Goal: Check status: Check status

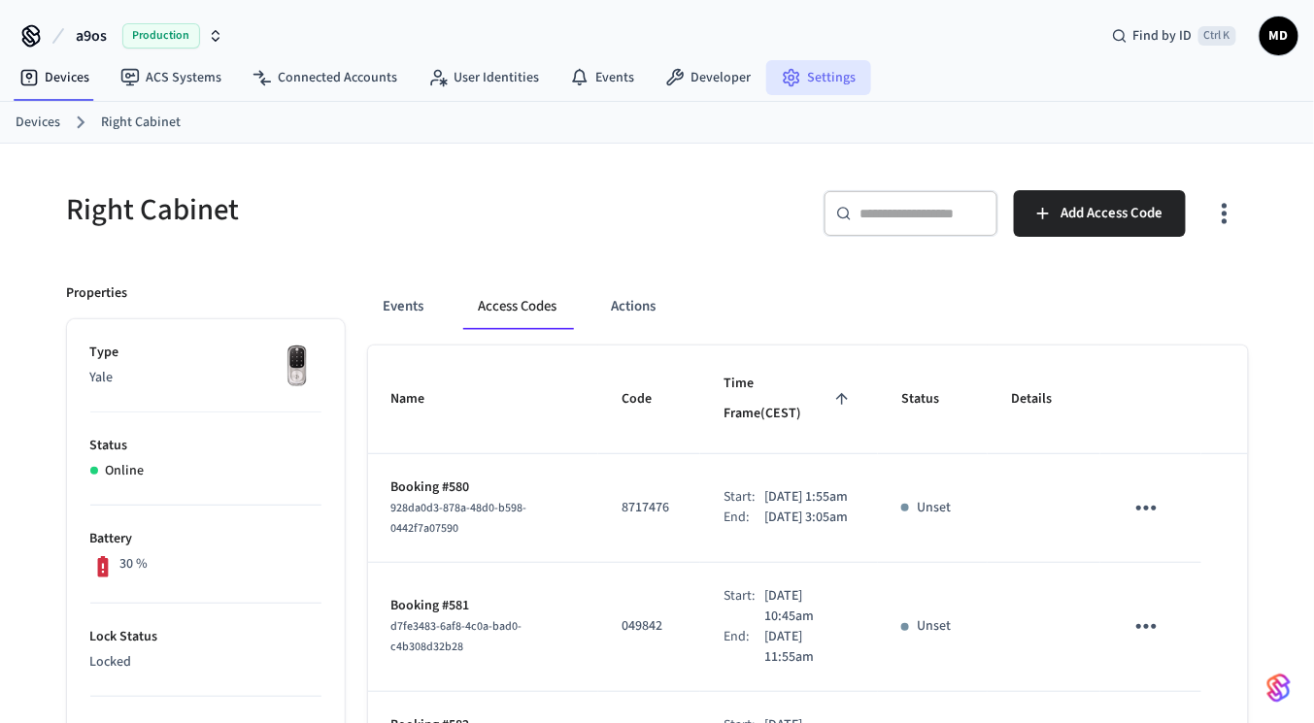
click at [787, 84] on icon at bounding box center [791, 77] width 19 height 19
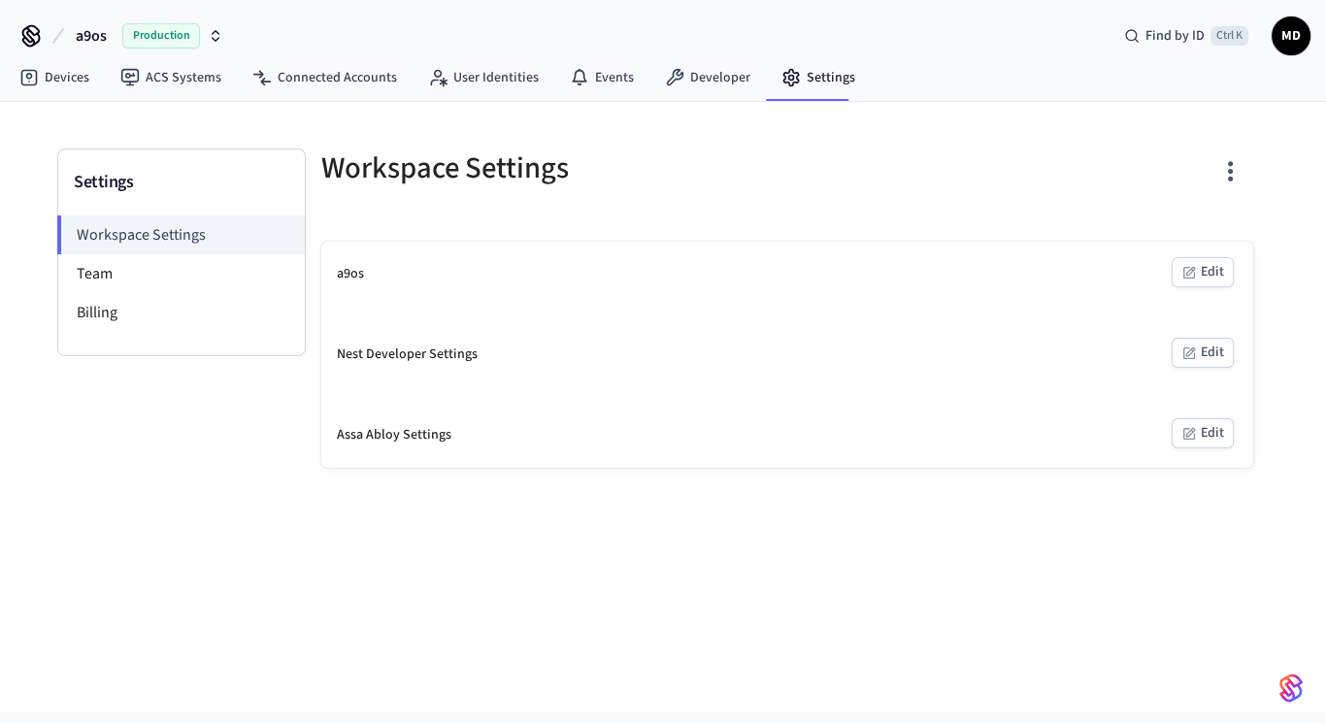
click at [699, 56] on nav "Devices ACS Systems Connected Accounts User Identities Events Developer Settings" at bounding box center [437, 78] width 867 height 45
click at [702, 98] on nav "Devices ACS Systems Connected Accounts User Identities Events Developer Settings" at bounding box center [437, 78] width 867 height 45
click at [699, 73] on link "Developer" at bounding box center [708, 77] width 117 height 35
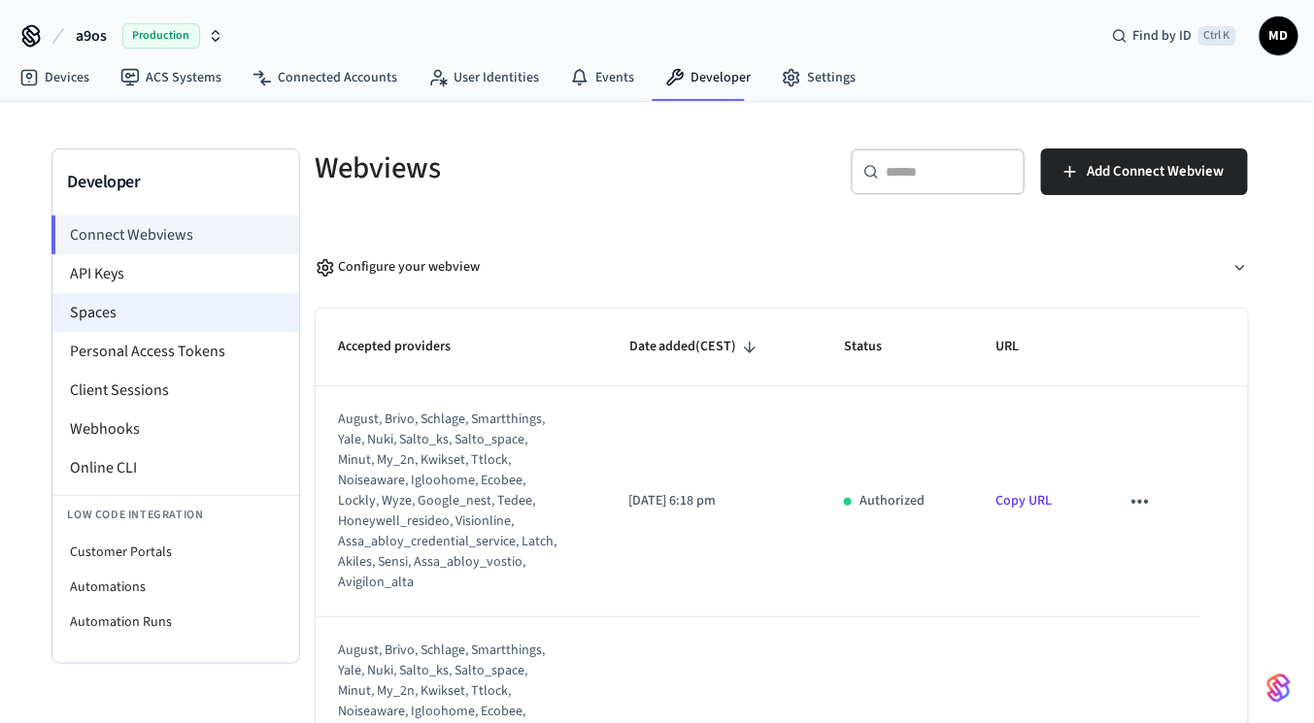
click at [174, 329] on li "Spaces" at bounding box center [175, 312] width 247 height 39
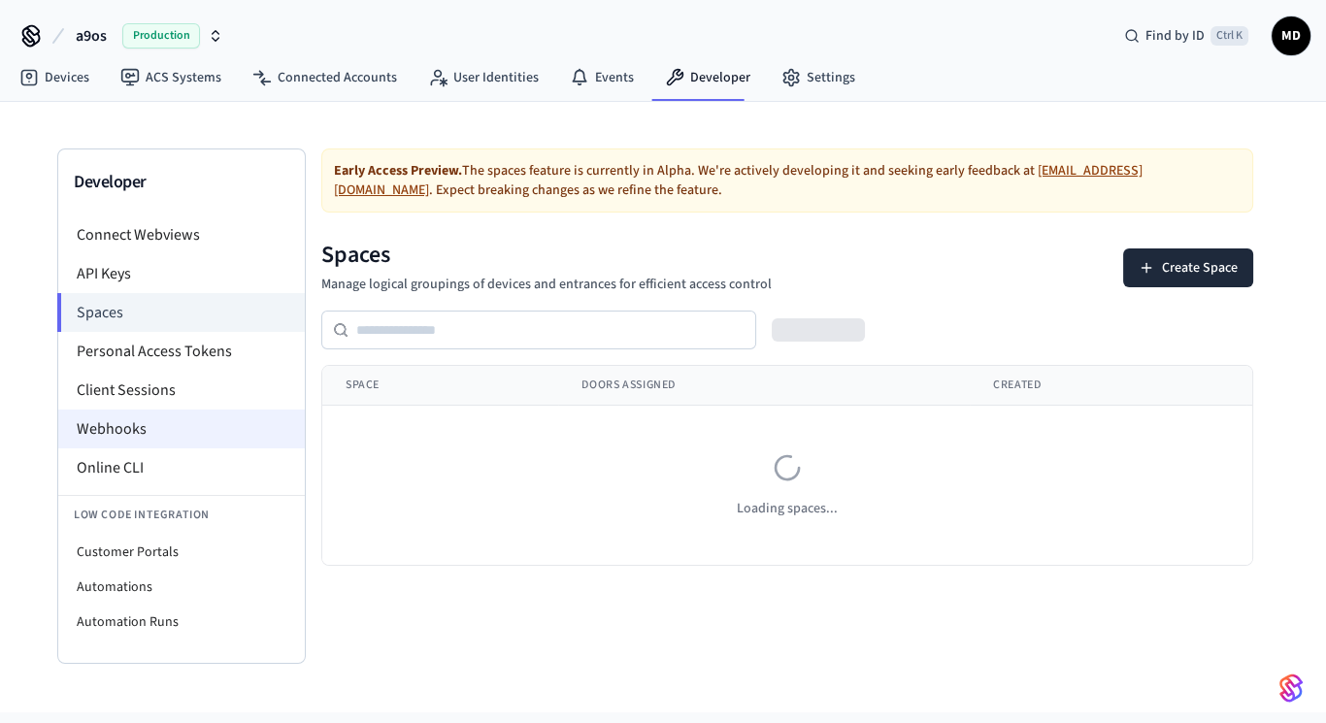
click at [173, 410] on li "Webhooks" at bounding box center [181, 429] width 247 height 39
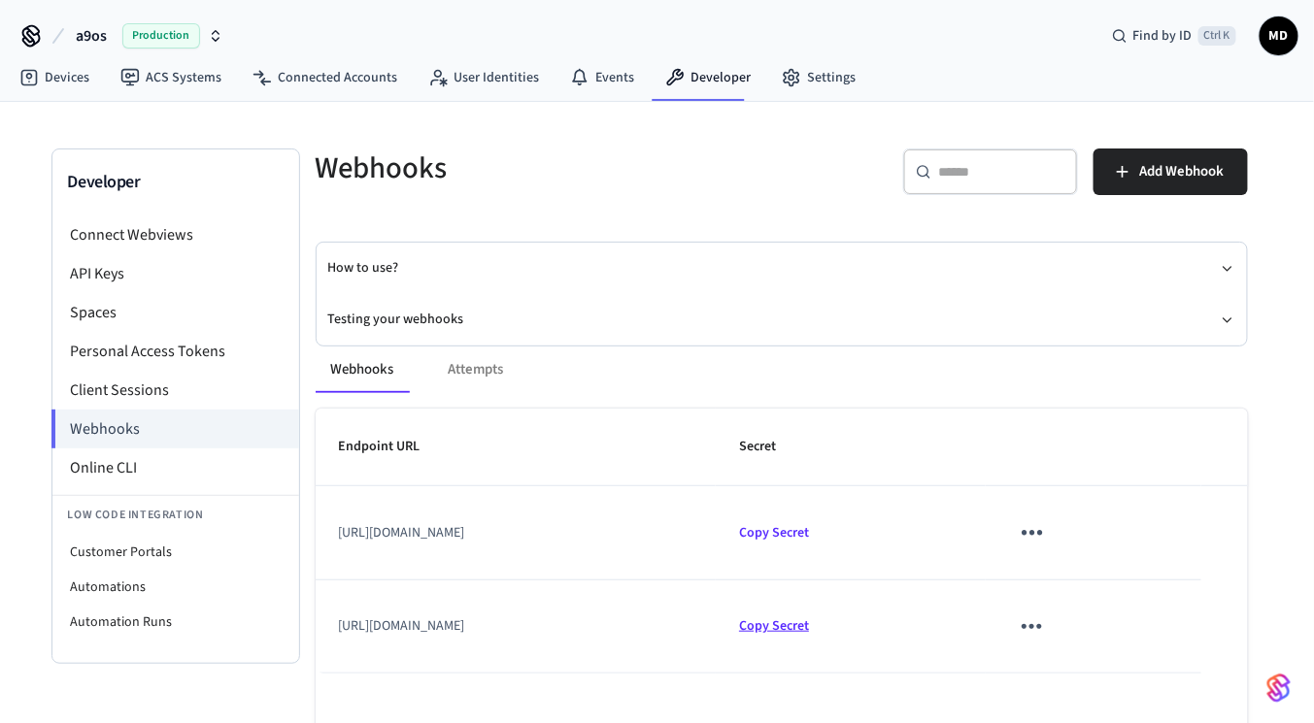
click at [809, 621] on span "Copy Secret" at bounding box center [774, 626] width 70 height 19
click at [175, 74] on link "ACS Systems" at bounding box center [171, 77] width 132 height 35
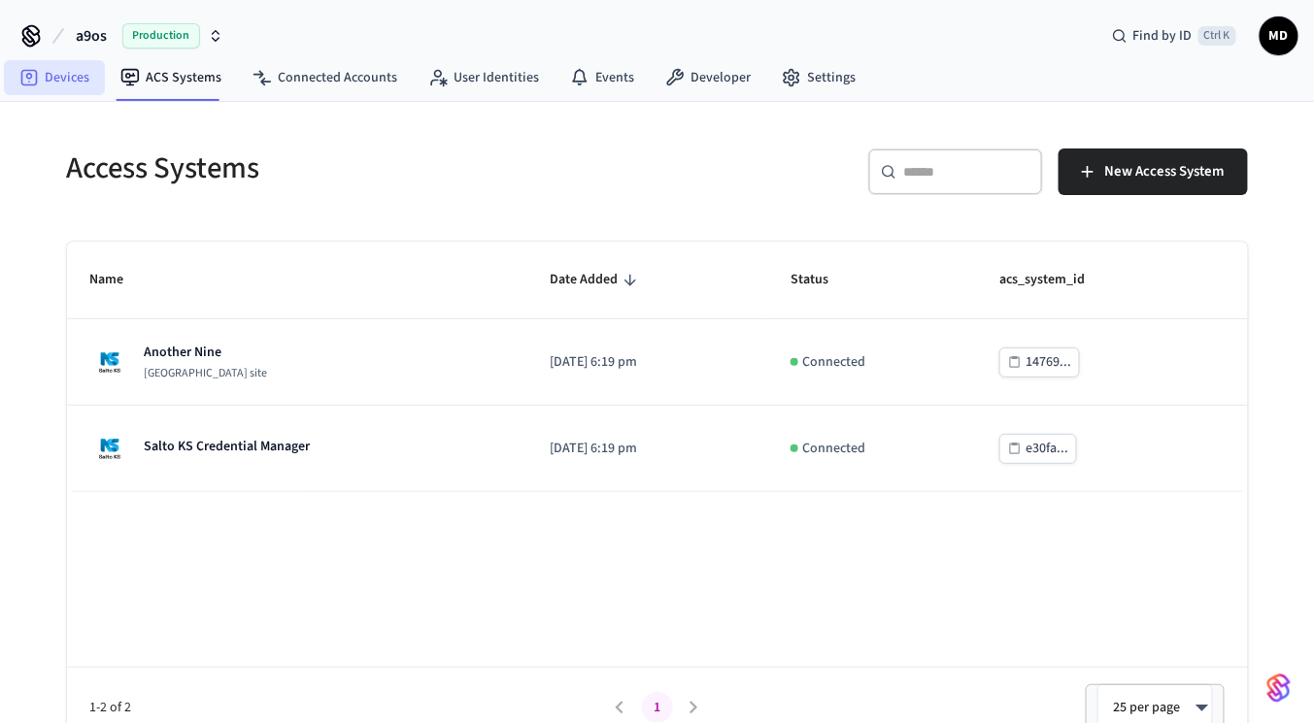
click at [80, 88] on link "Devices" at bounding box center [54, 77] width 101 height 35
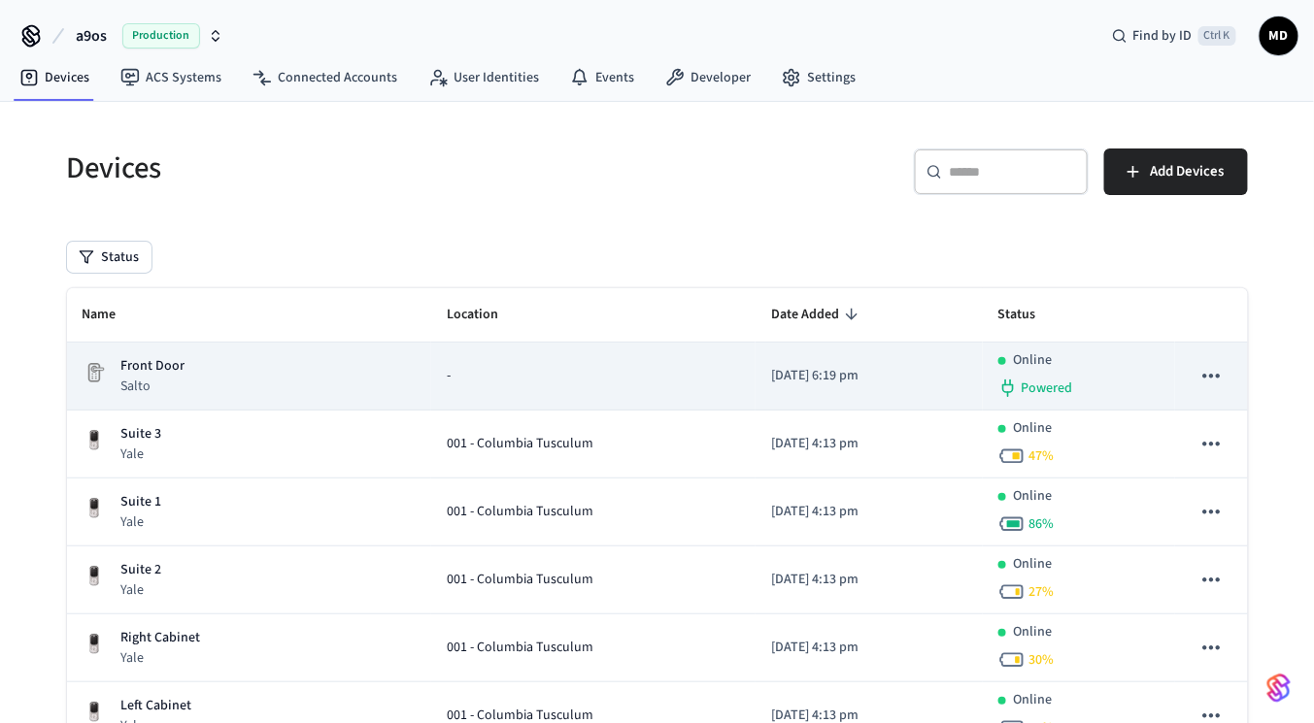
click at [182, 396] on td "Front Door Salto" at bounding box center [249, 377] width 365 height 68
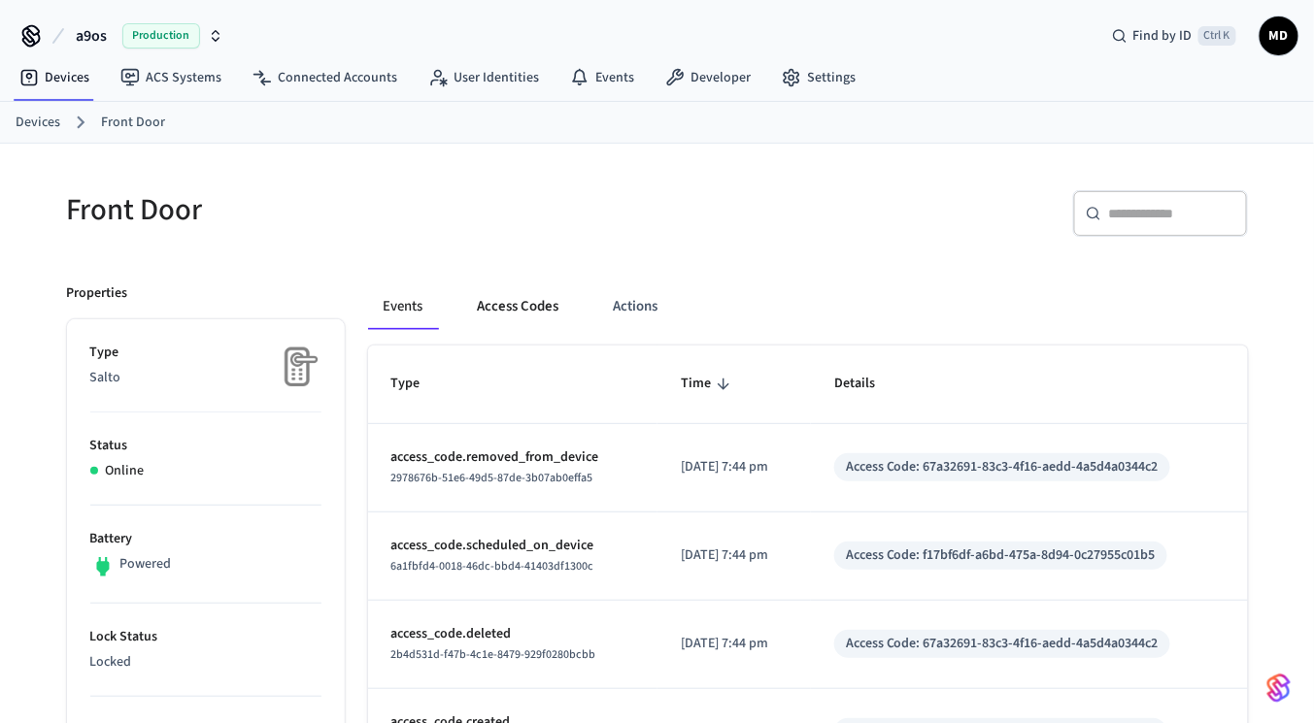
click at [520, 304] on button "Access Codes" at bounding box center [518, 307] width 113 height 47
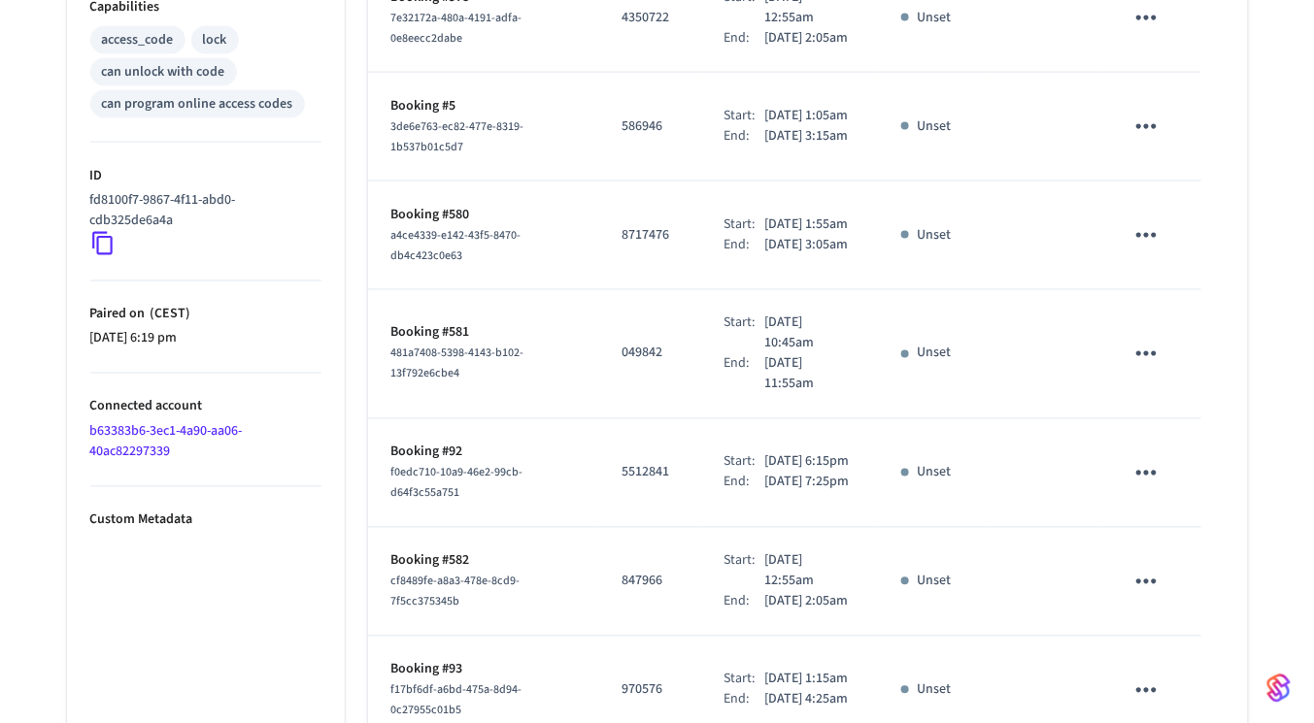
scroll to position [1078, 0]
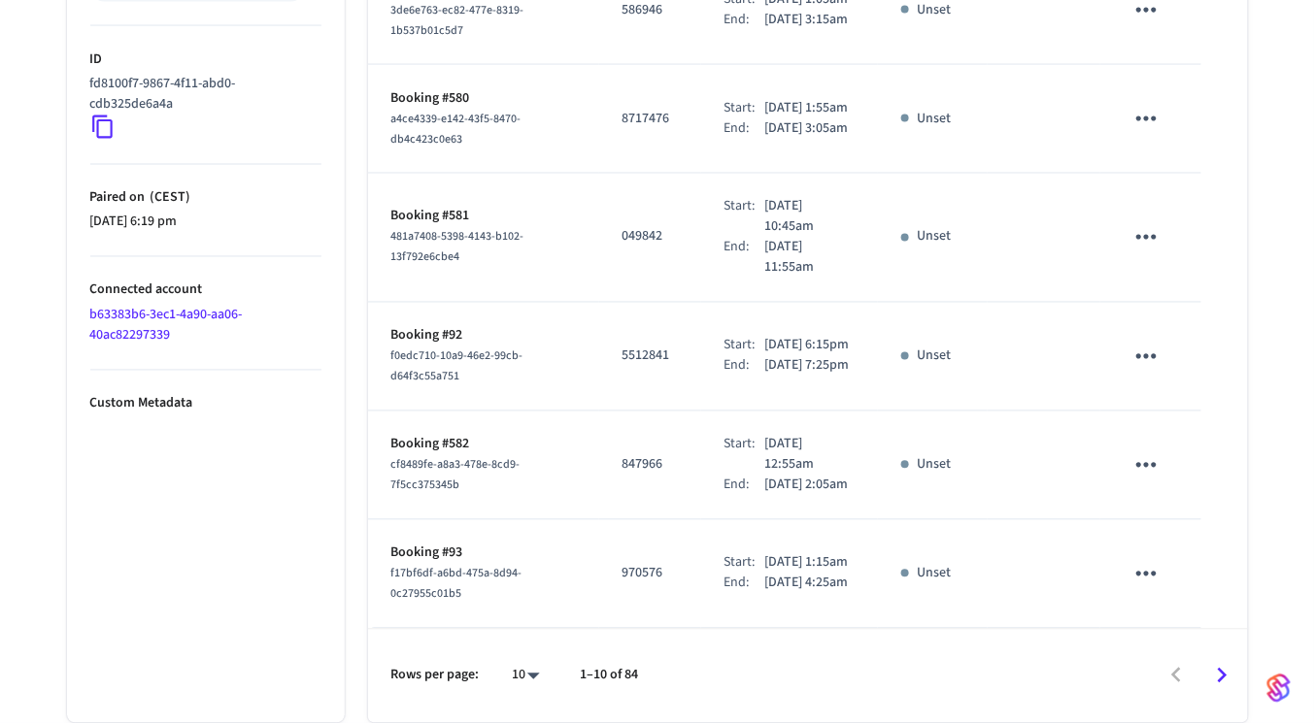
click at [1163, 676] on div at bounding box center [951, 677] width 587 height 46
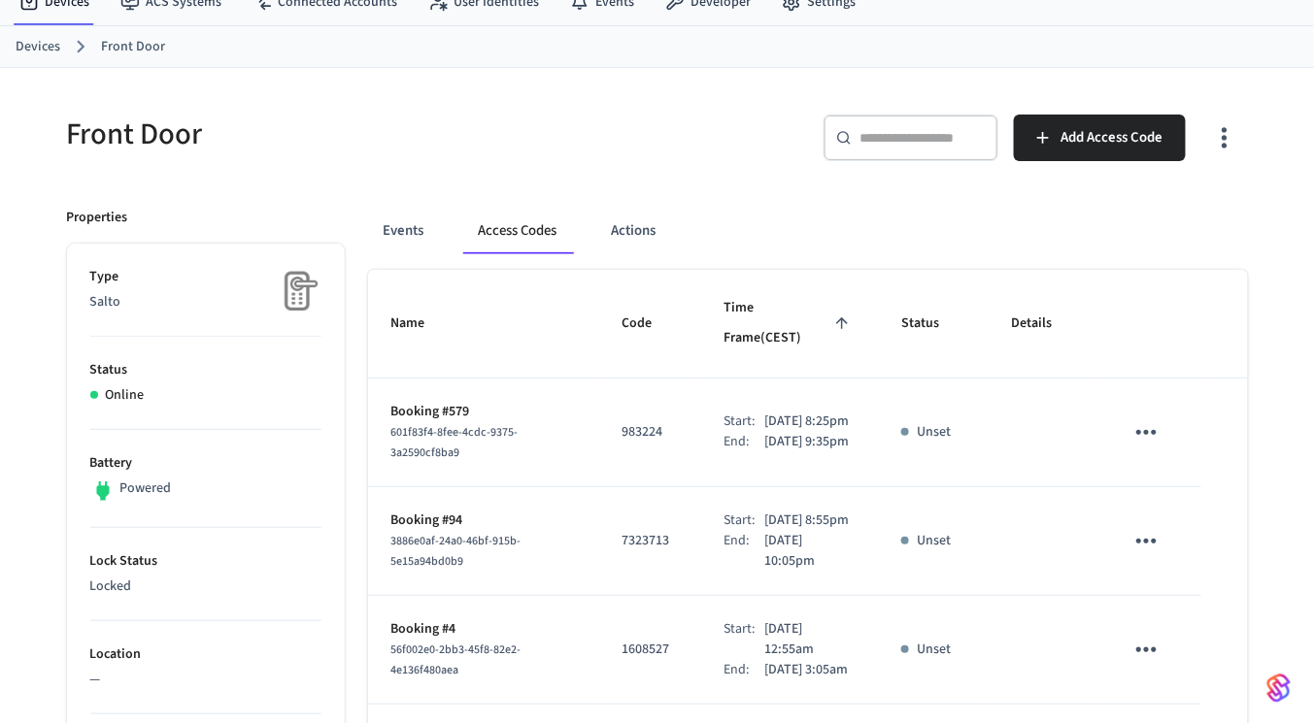
scroll to position [0, 0]
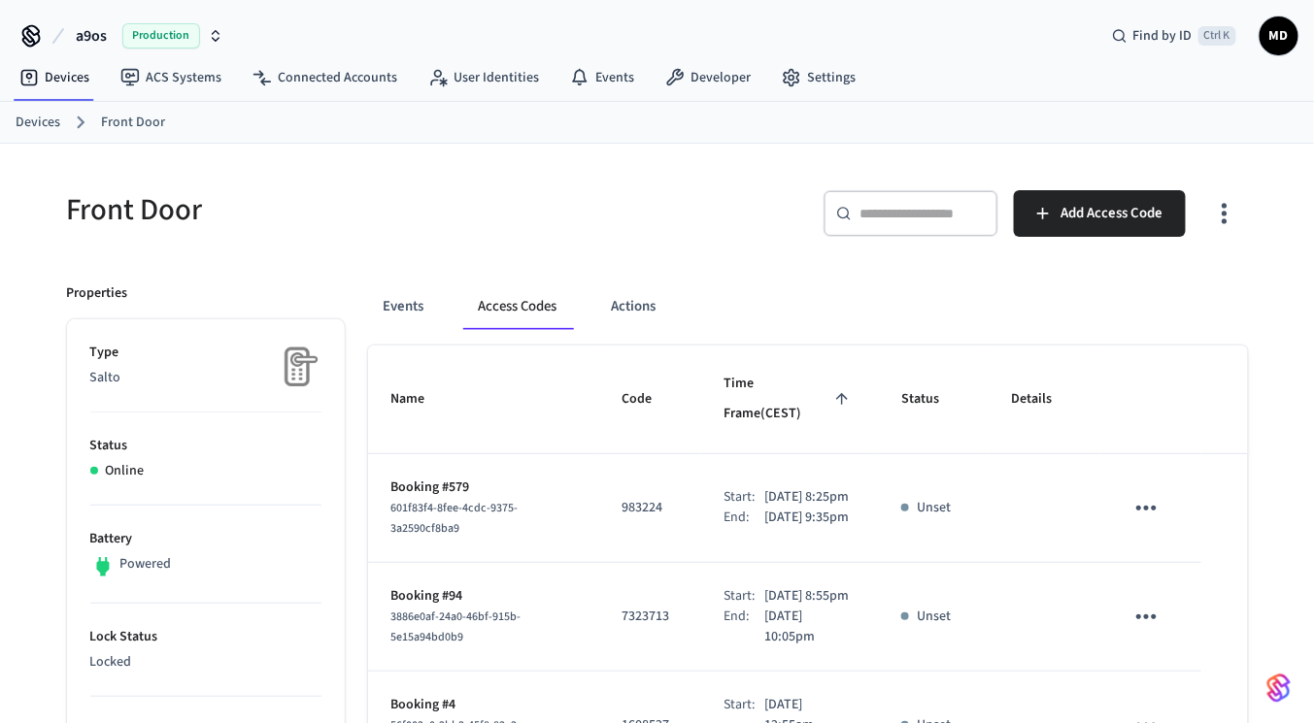
click at [1145, 497] on icon "sticky table" at bounding box center [1146, 508] width 30 height 30
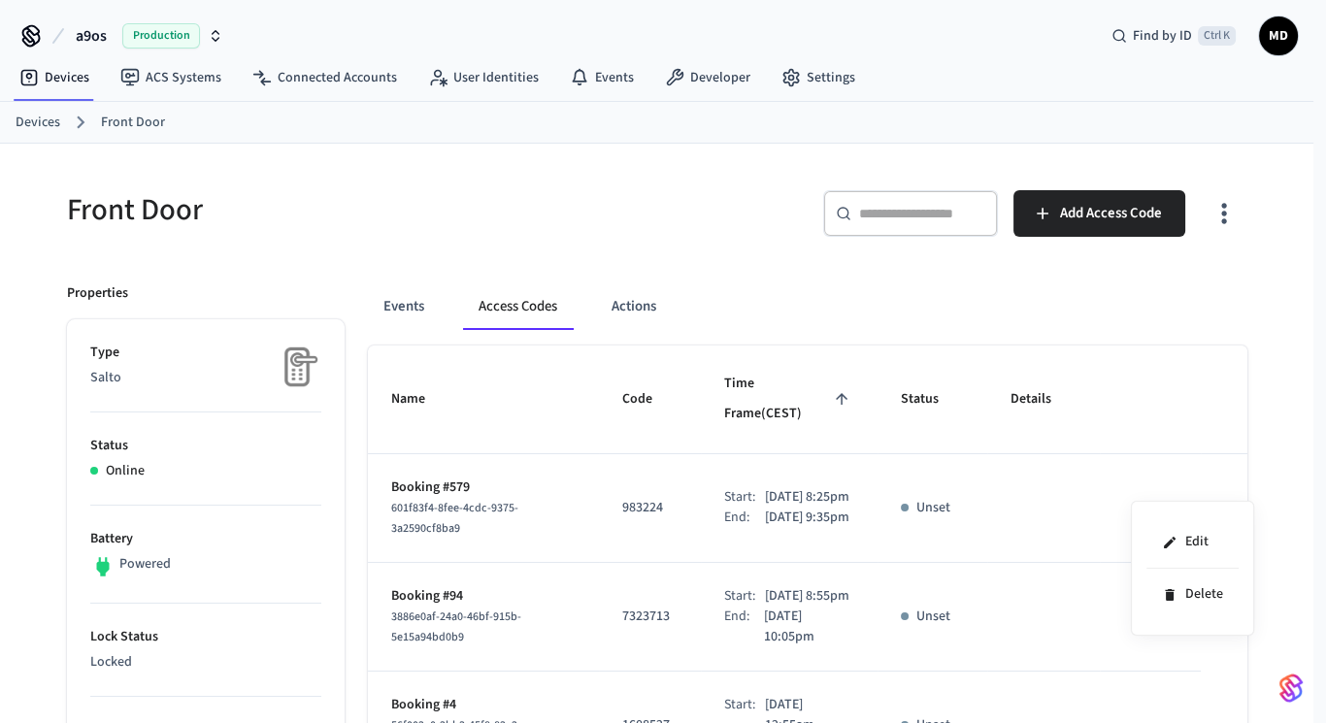
click at [1156, 310] on div at bounding box center [663, 361] width 1326 height 723
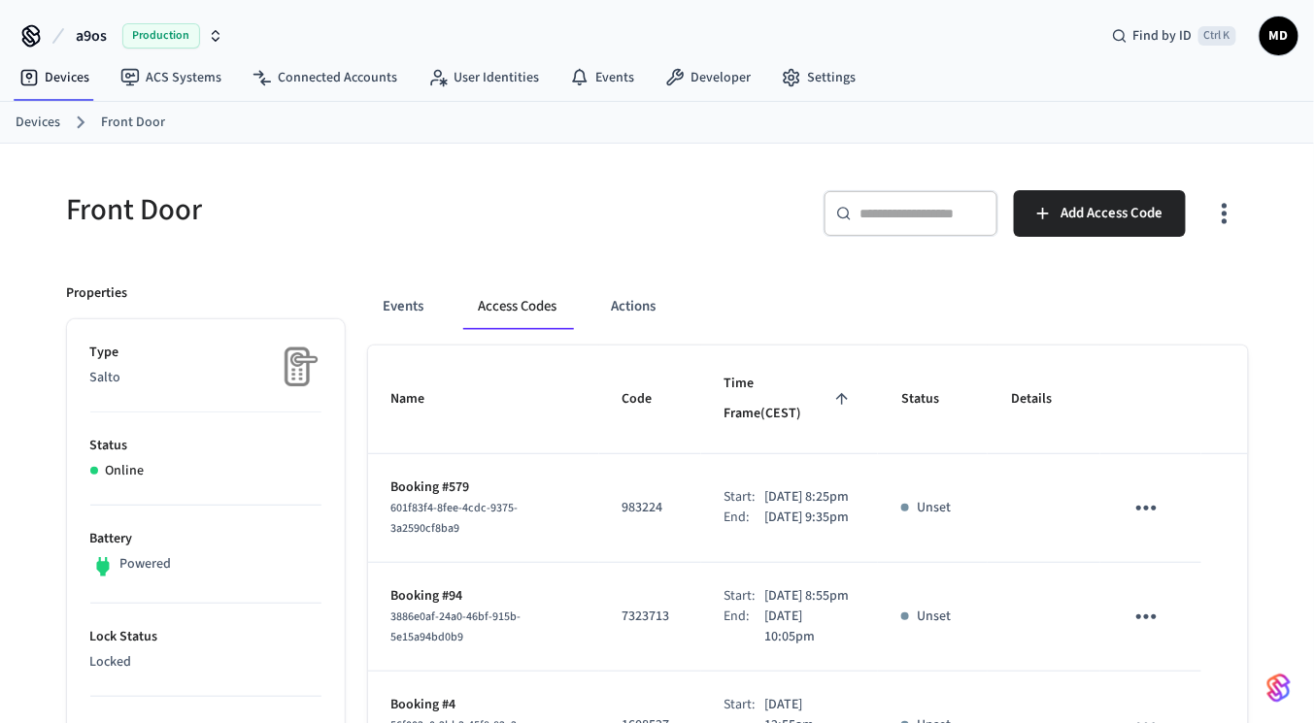
scroll to position [79, 0]
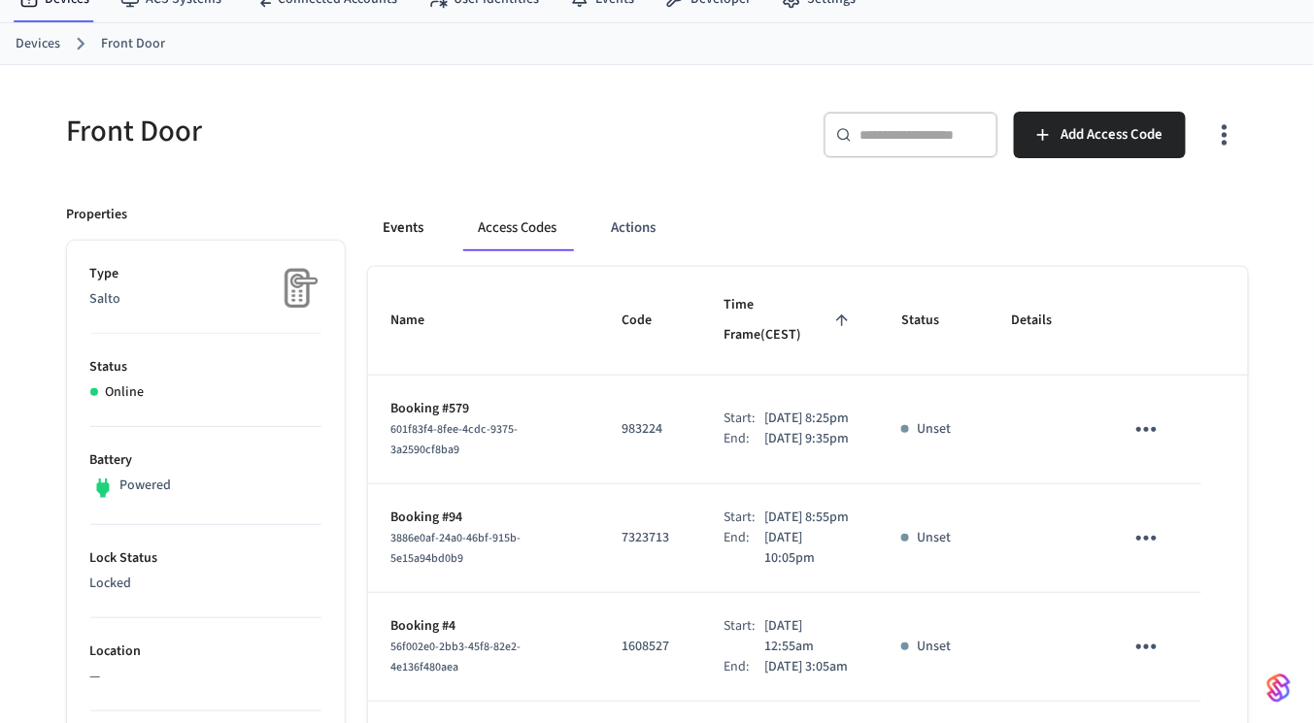
click at [392, 221] on button "Events" at bounding box center [404, 228] width 72 height 47
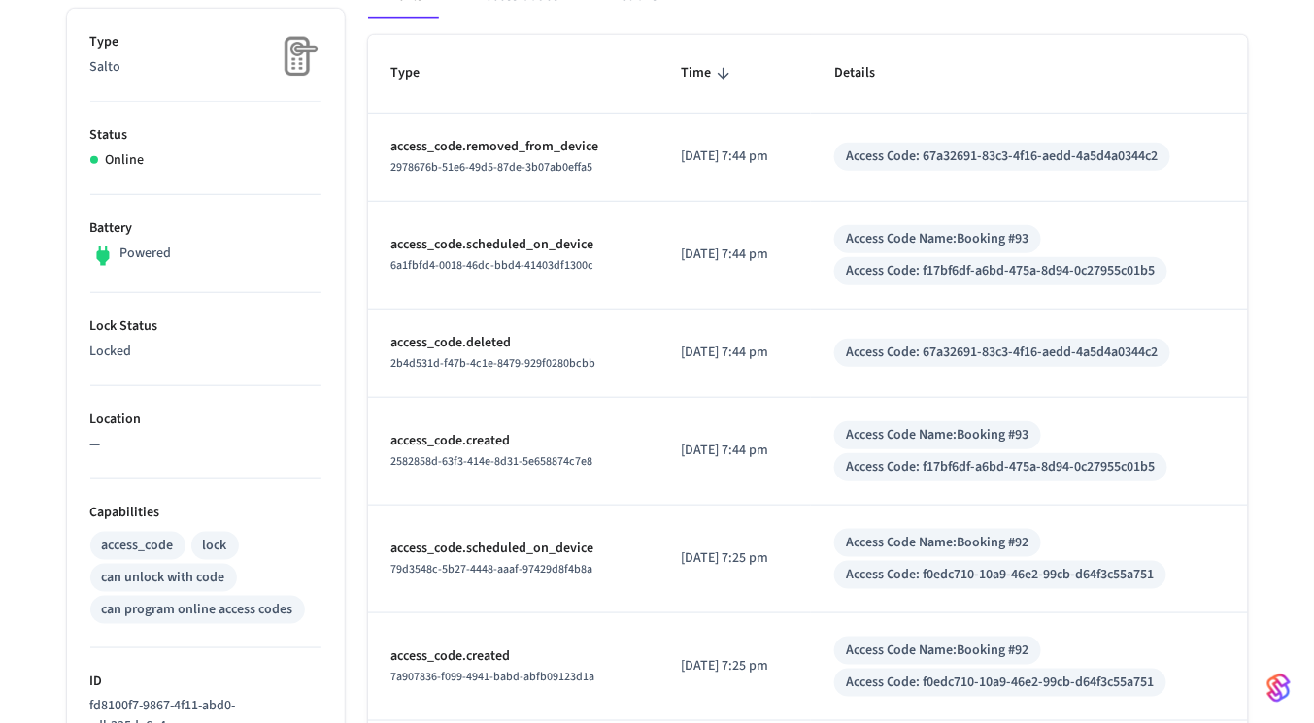
scroll to position [300, 0]
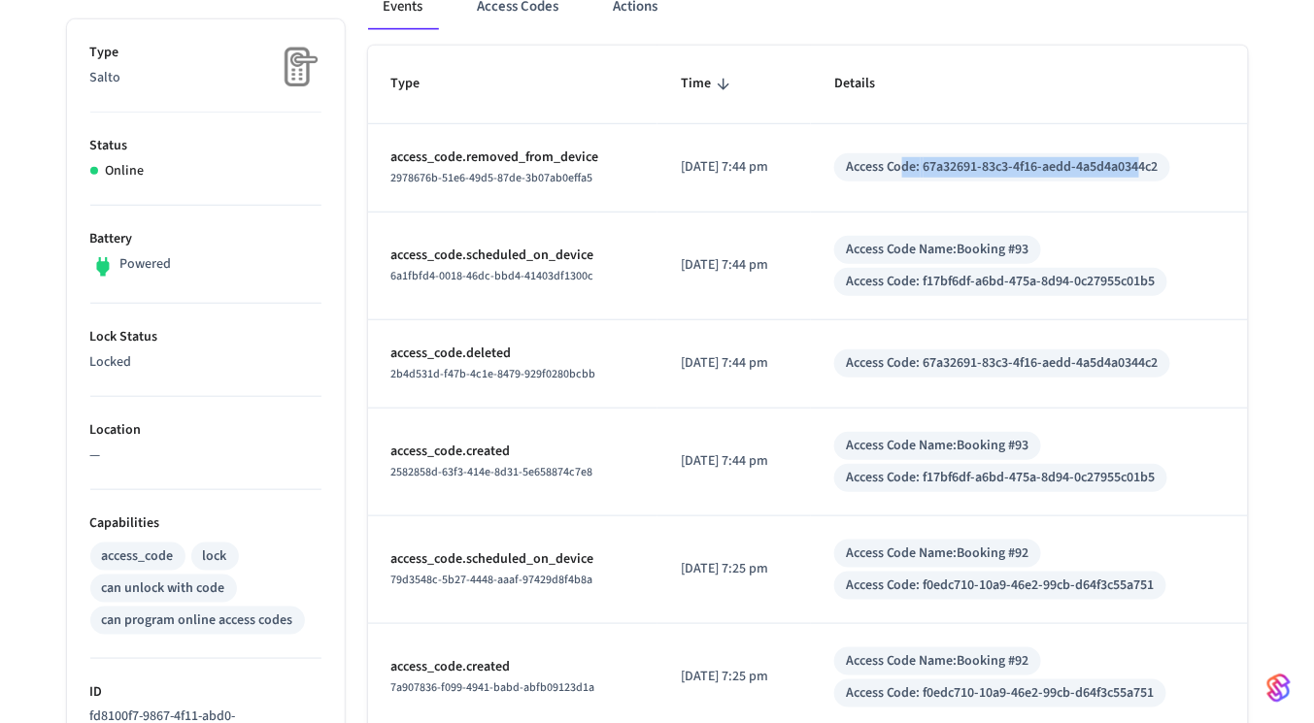
drag, startPoint x: 919, startPoint y: 161, endPoint x: 1172, endPoint y: 155, distance: 253.5
click at [1158, 157] on div "Access Code: 67a32691-83c3-4f16-aedd-4a5d4a0344c2" at bounding box center [1002, 167] width 313 height 20
click at [881, 322] on td "Access Code: 67a32691-83c3-4f16-aedd-4a5d4a0344c2" at bounding box center [1029, 364] width 437 height 88
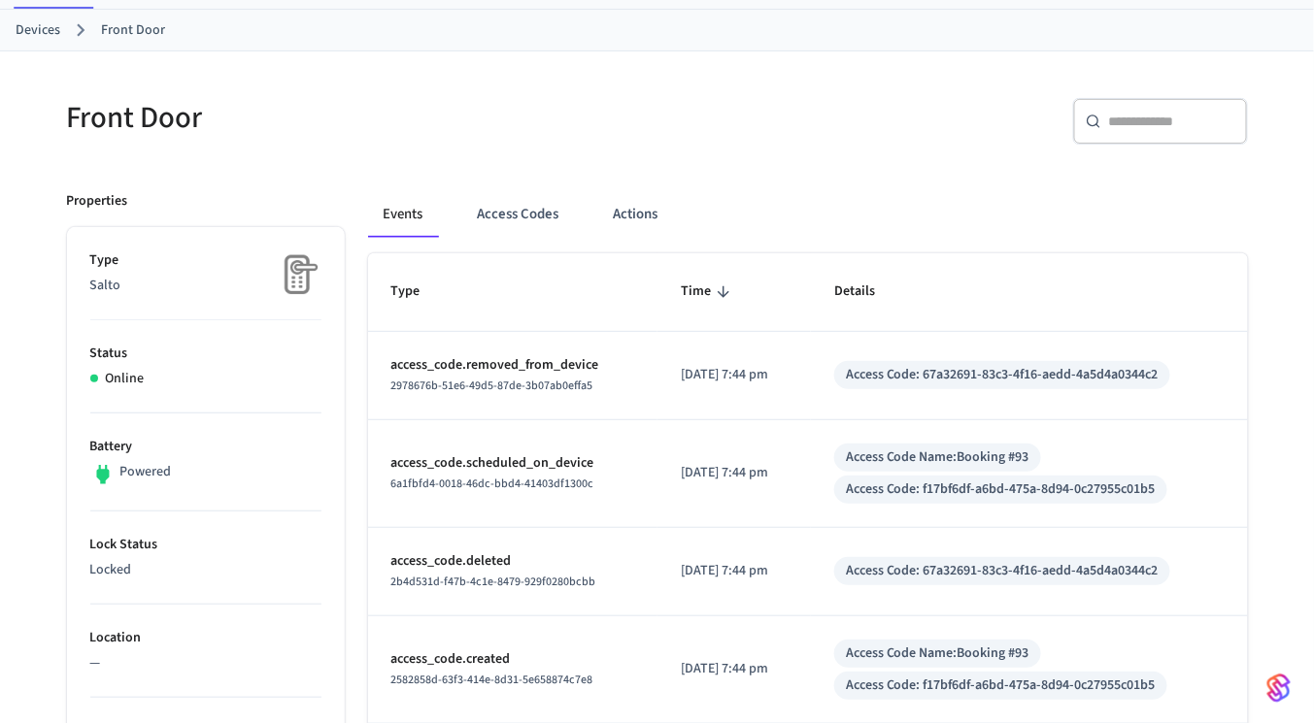
scroll to position [0, 0]
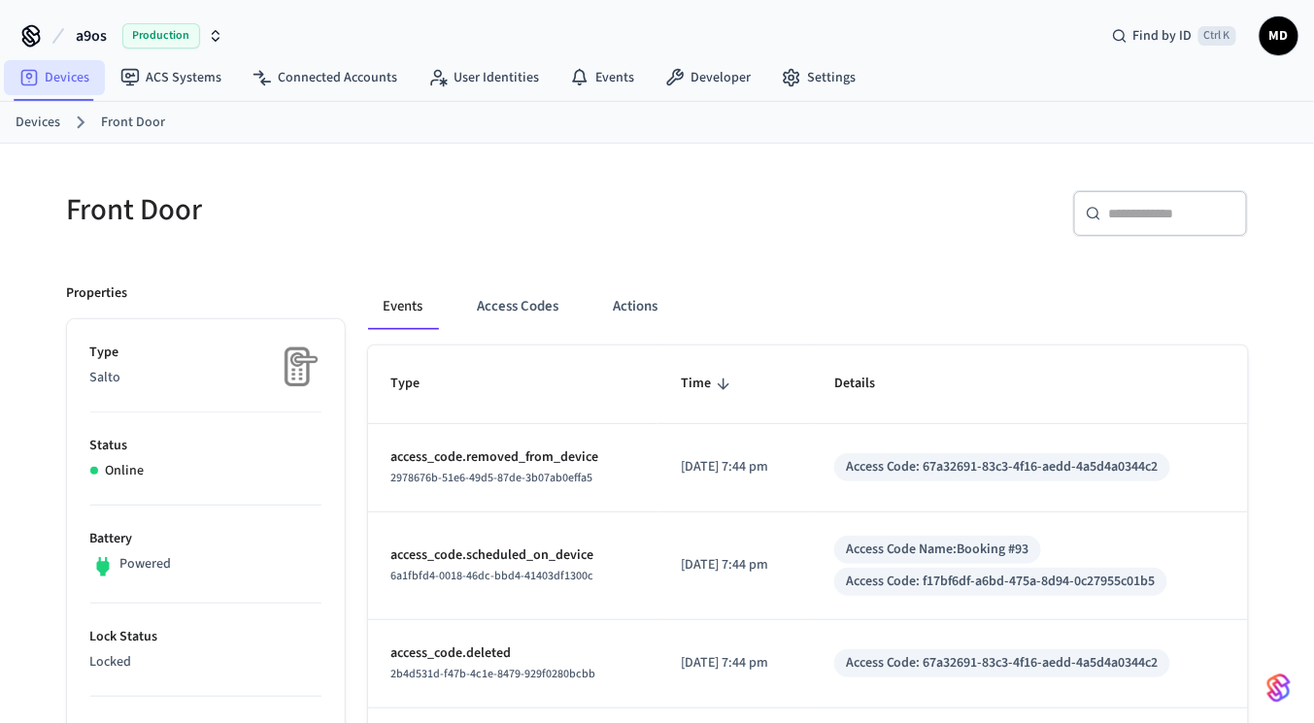
click at [51, 78] on link "Devices" at bounding box center [54, 77] width 101 height 35
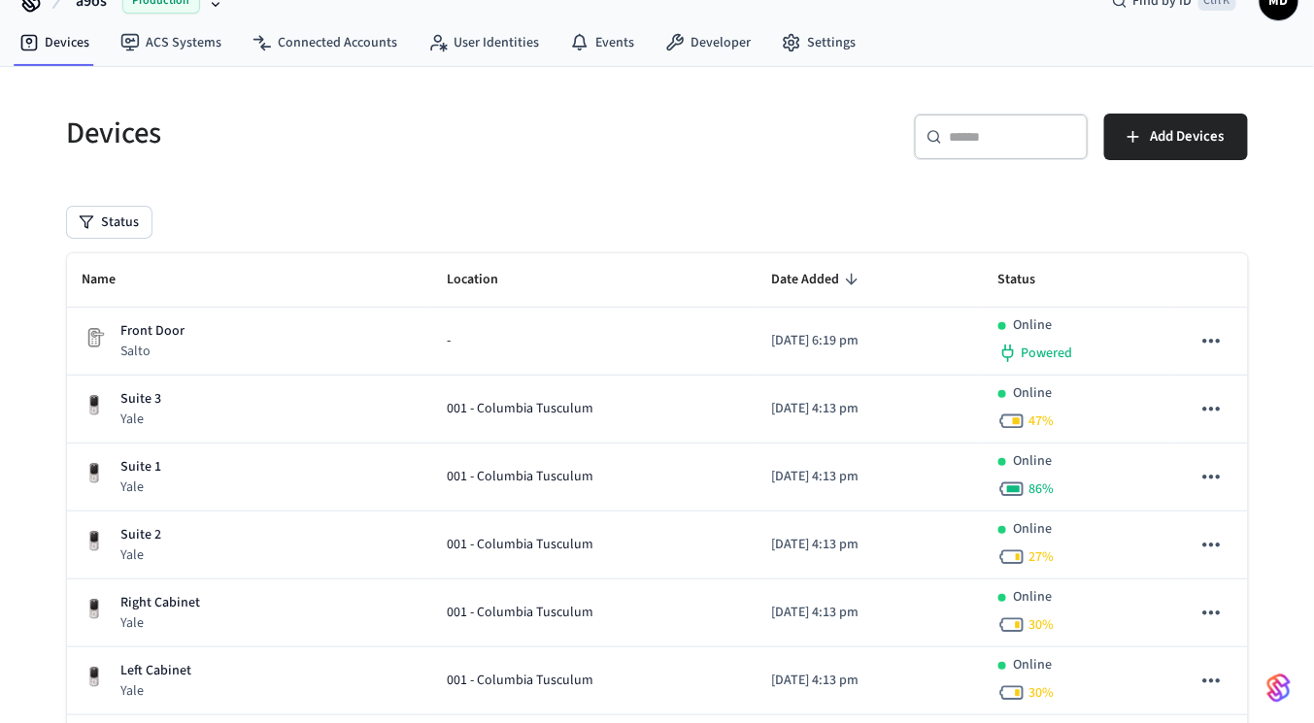
scroll to position [36, 0]
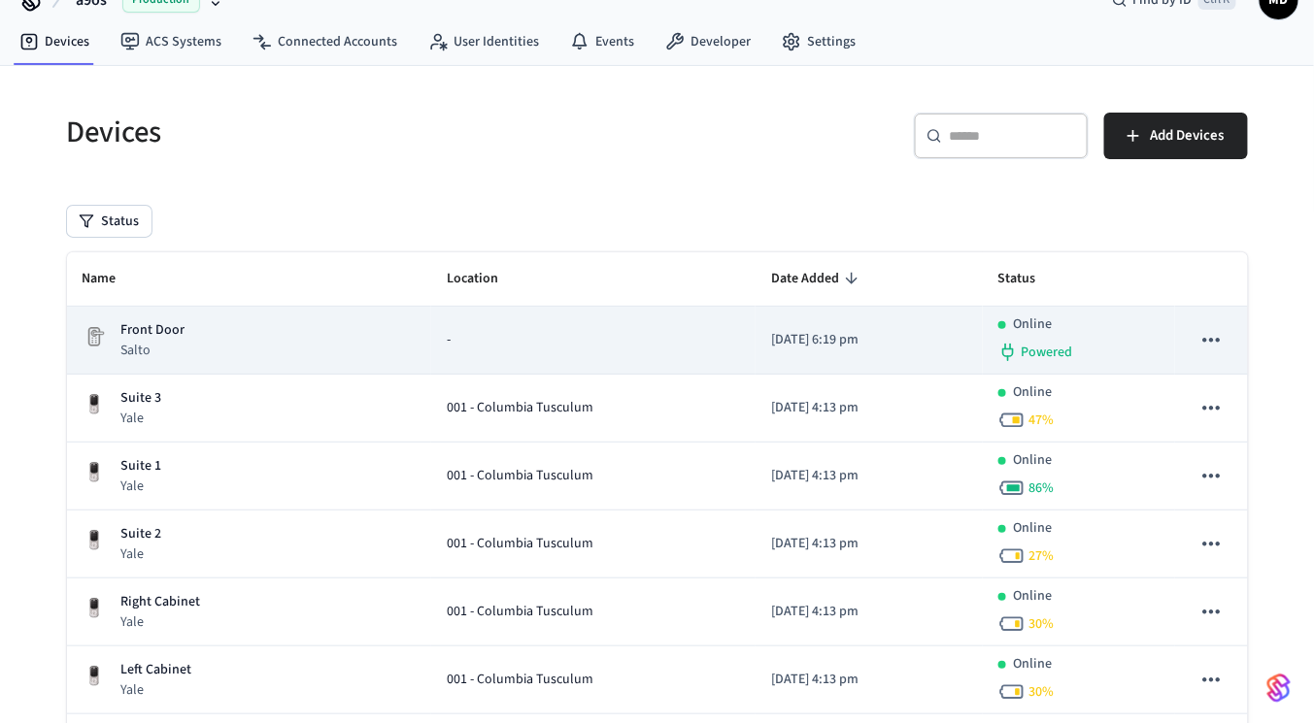
click at [251, 327] on div "Front Door Salto" at bounding box center [250, 340] width 334 height 40
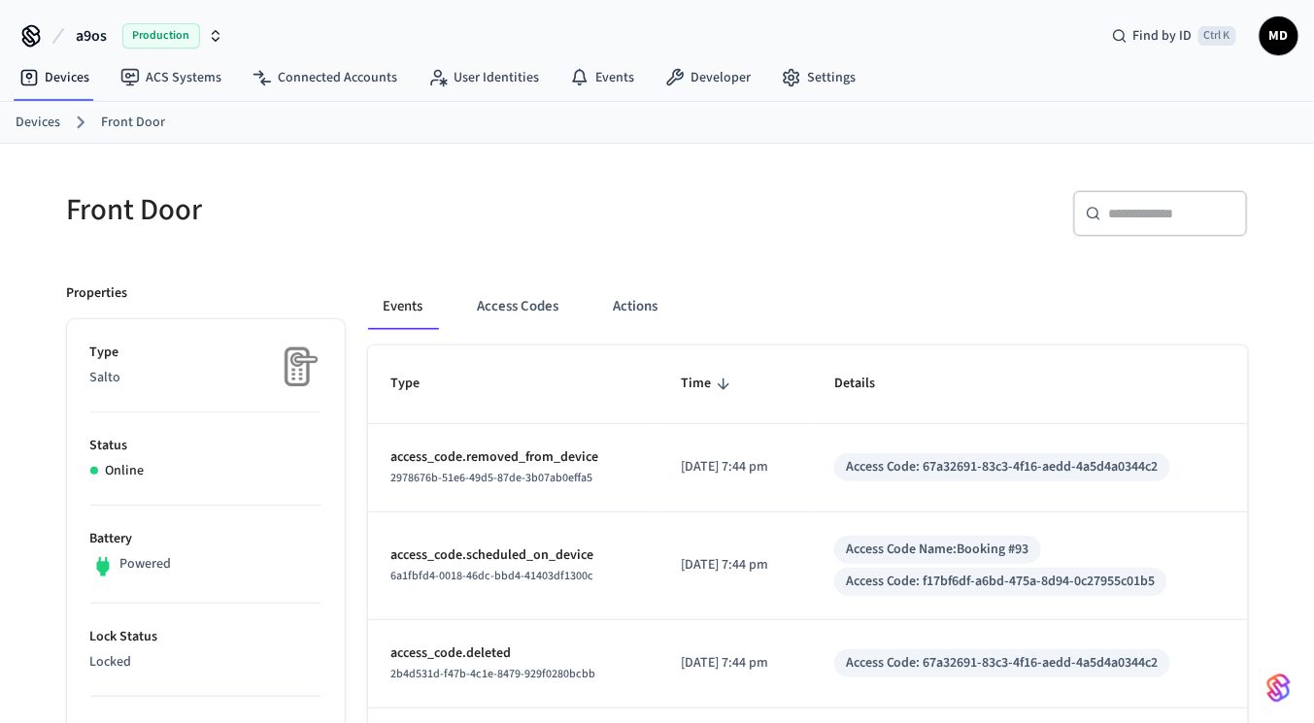
scroll to position [215, 0]
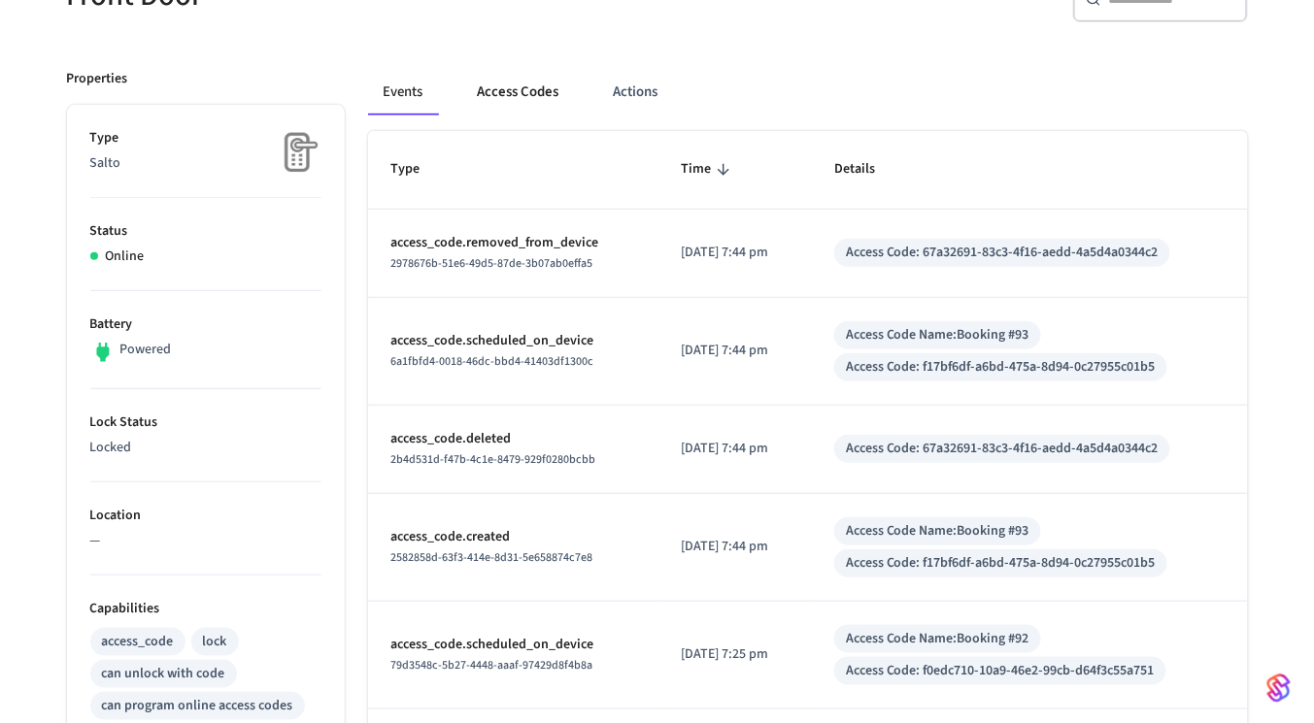
click at [484, 70] on button "Access Codes" at bounding box center [518, 92] width 113 height 47
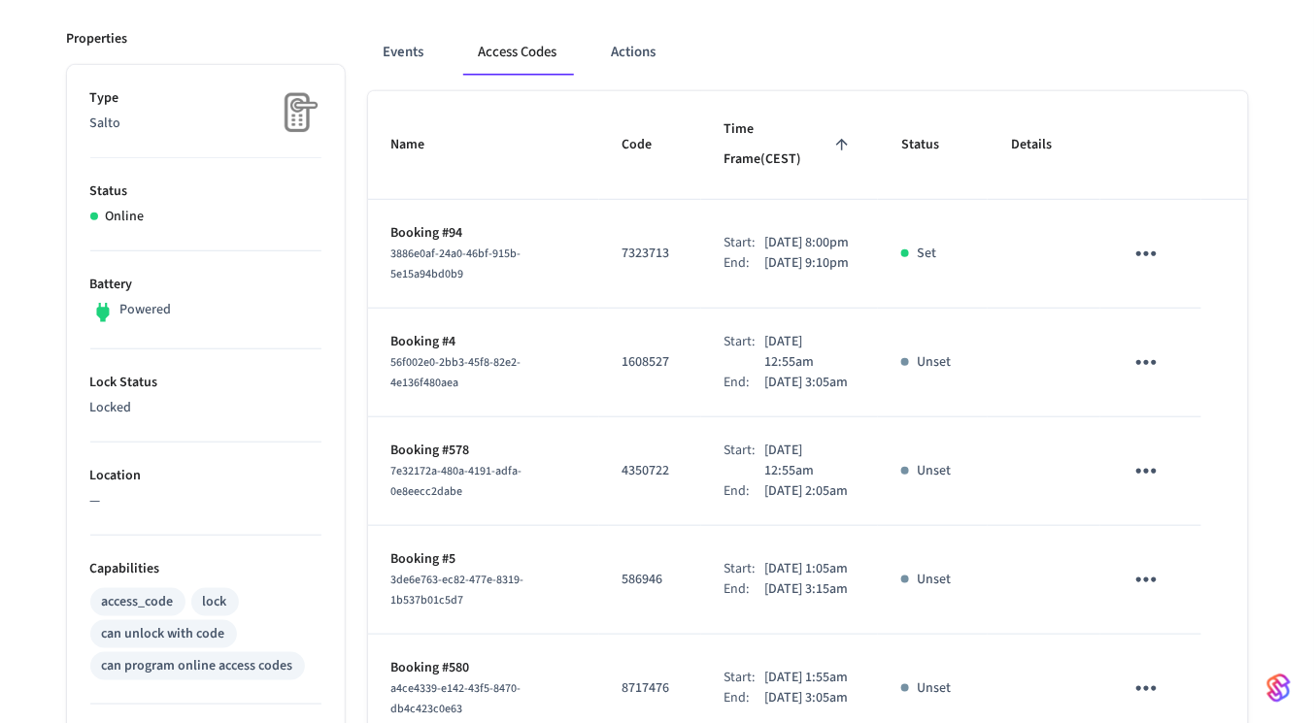
scroll to position [257, 0]
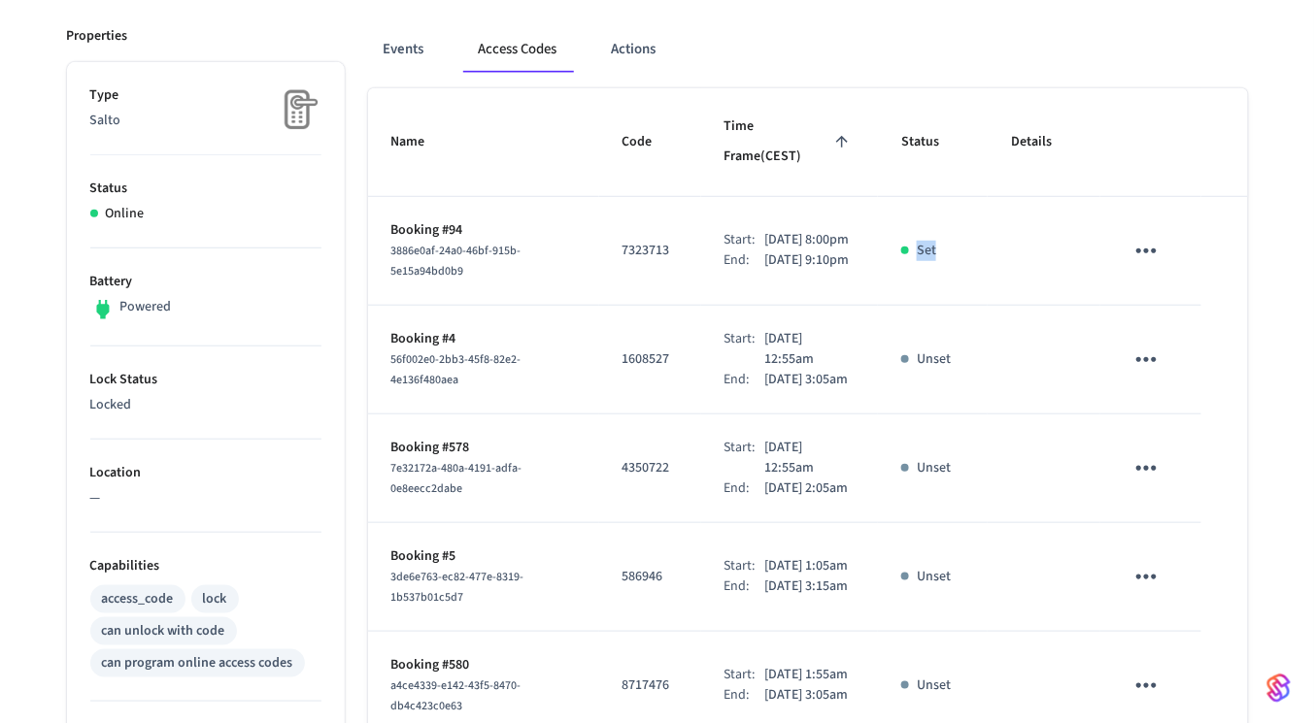
drag, startPoint x: 897, startPoint y: 229, endPoint x: 944, endPoint y: 208, distance: 51.3
click at [944, 208] on td "Set" at bounding box center [933, 251] width 110 height 109
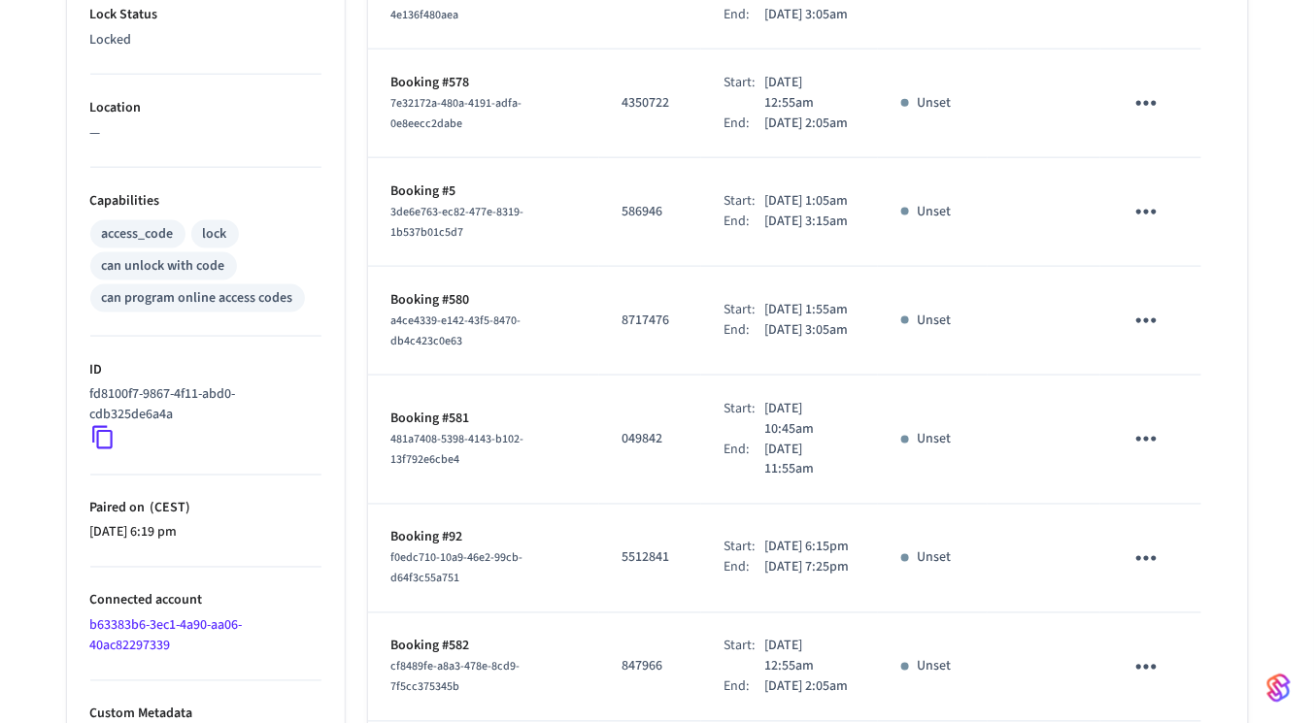
scroll to position [627, 0]
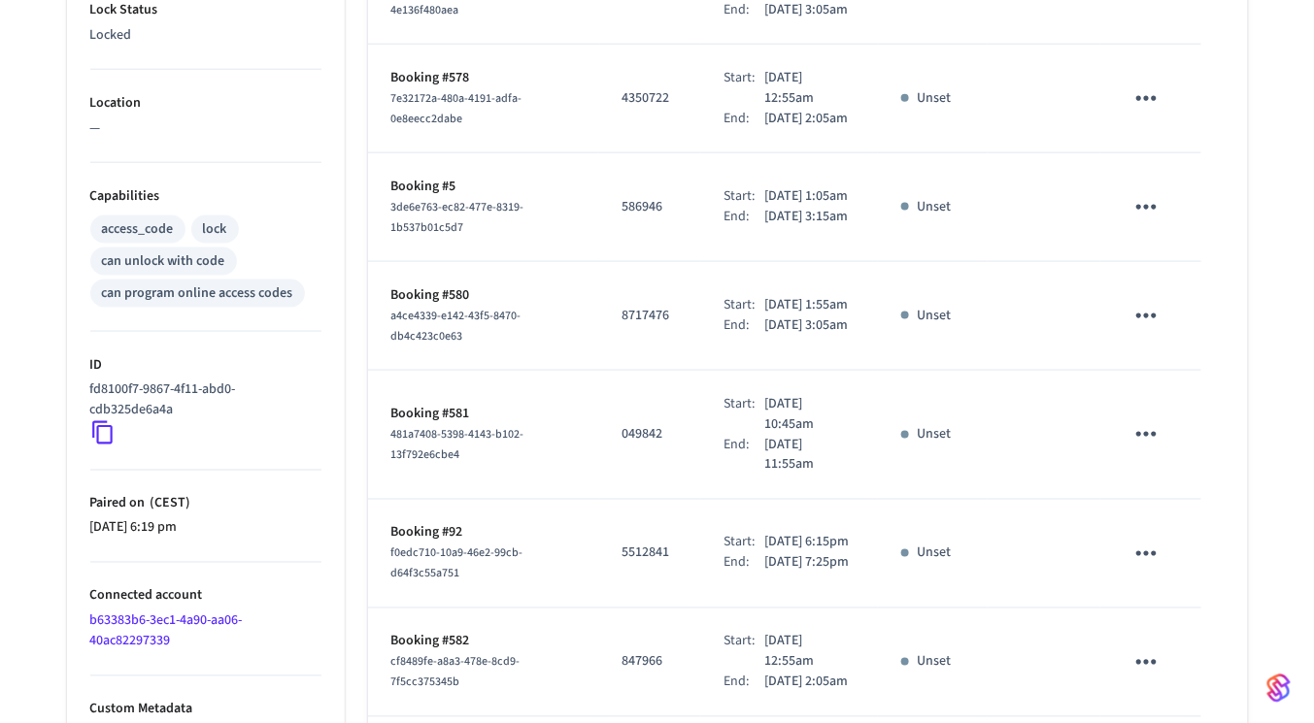
click at [960, 371] on td "Unset" at bounding box center [933, 316] width 110 height 109
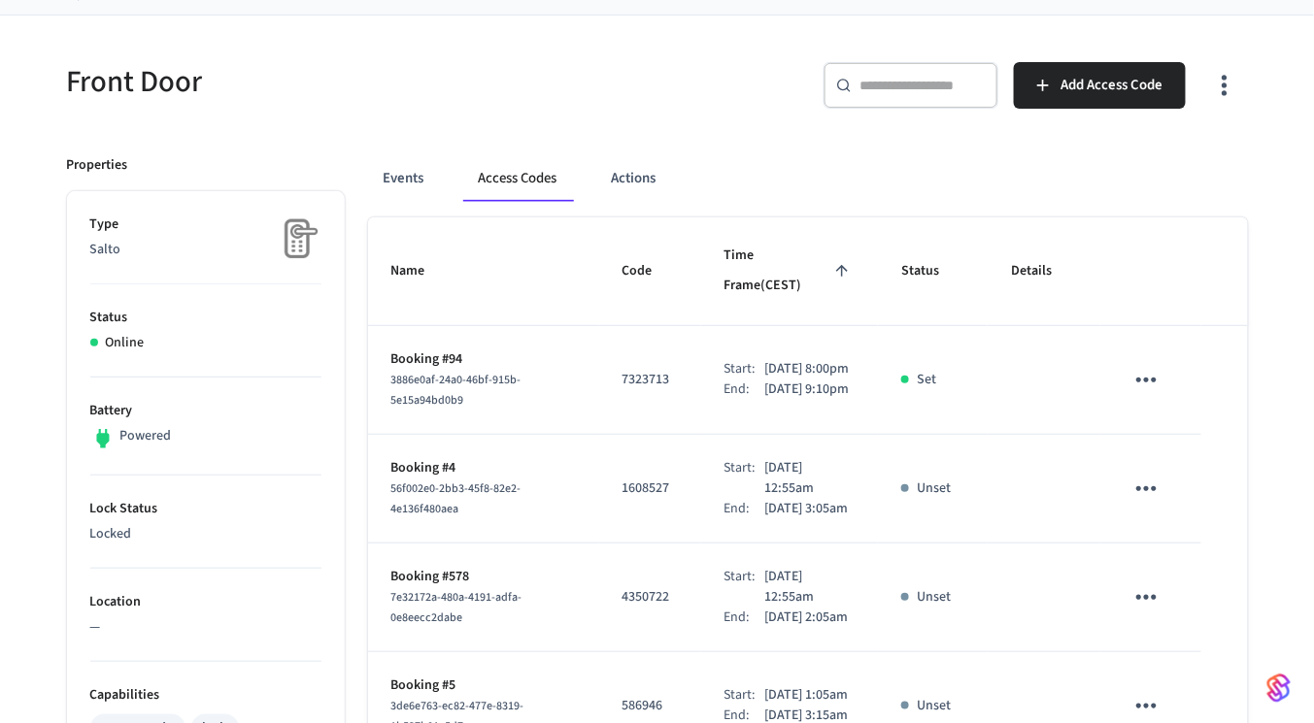
scroll to position [66, 0]
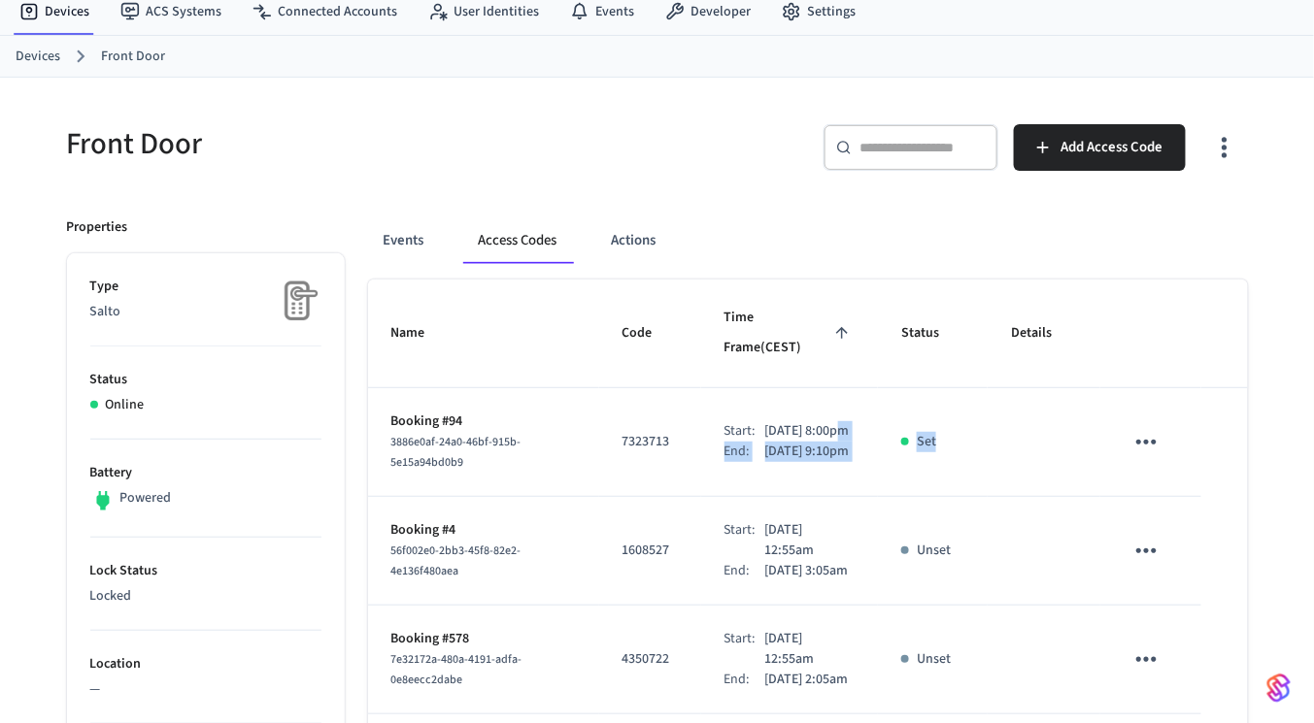
drag, startPoint x: 987, startPoint y: 382, endPoint x: 866, endPoint y: 379, distance: 120.4
click at [866, 388] on tr "Booking #94 3886e0af-24a0-46bf-915b-5e15a94bd0b9 7323713 Start: [DATE] 8:00pm E…" at bounding box center [808, 442] width 880 height 109
click at [850, 421] on p "[DATE] 8:00pm" at bounding box center [807, 431] width 84 height 20
drag, startPoint x: 693, startPoint y: 390, endPoint x: 894, endPoint y: 464, distance: 214.1
click at [894, 464] on tr "Booking #94 3886e0af-24a0-46bf-915b-5e15a94bd0b9 7323713 Start: [DATE] 8:00pm E…" at bounding box center [808, 442] width 880 height 109
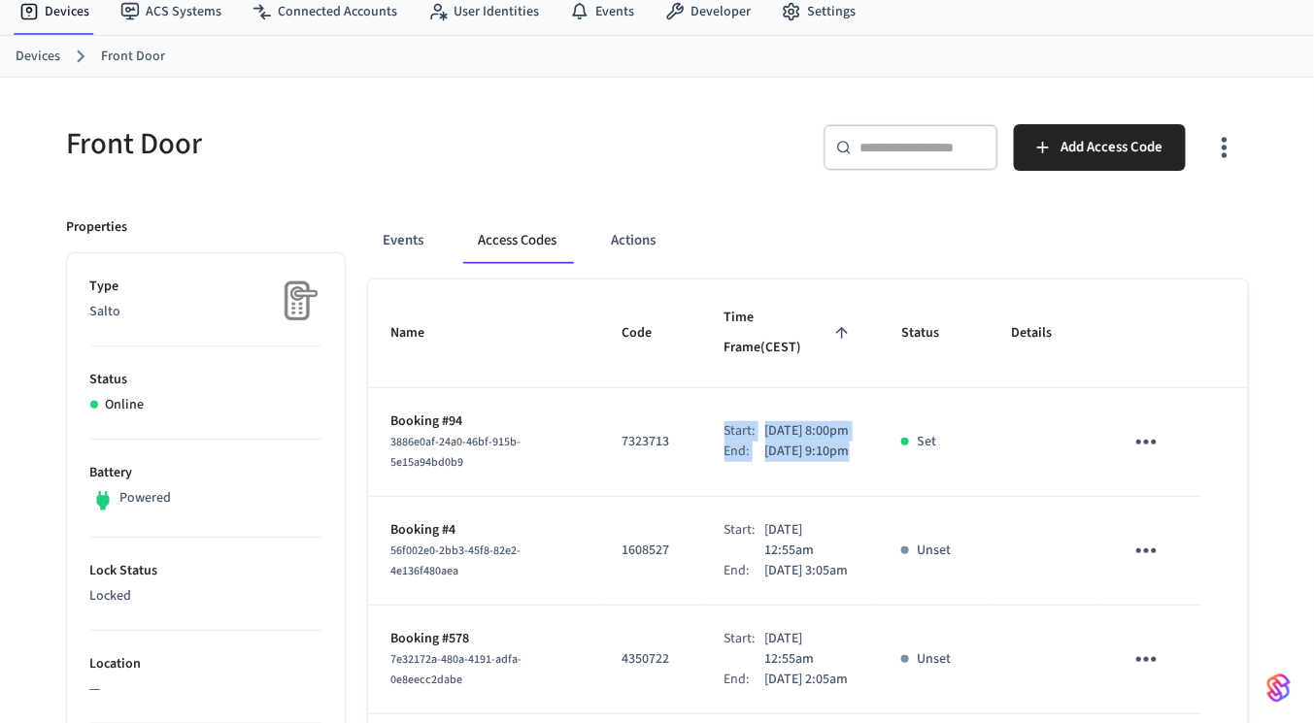
click at [890, 455] on td "Set" at bounding box center [933, 442] width 110 height 109
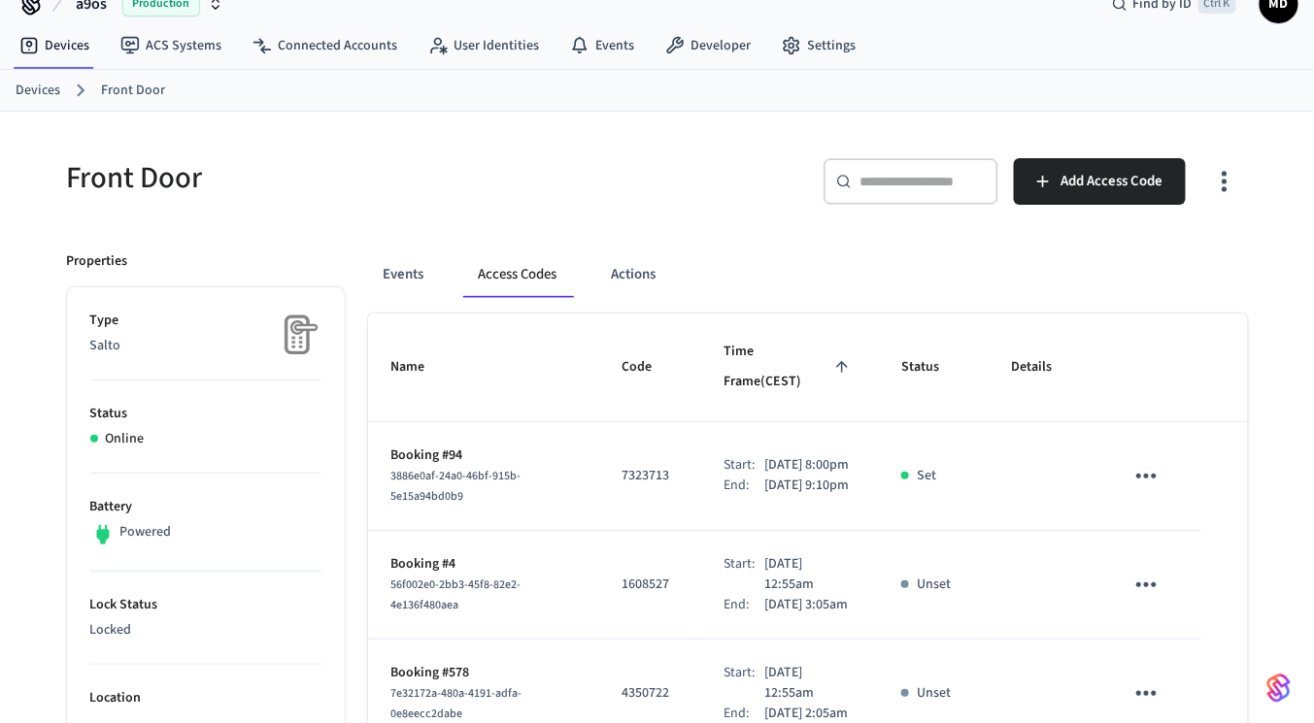
scroll to position [31, 0]
